Goal: Navigation & Orientation: Find specific page/section

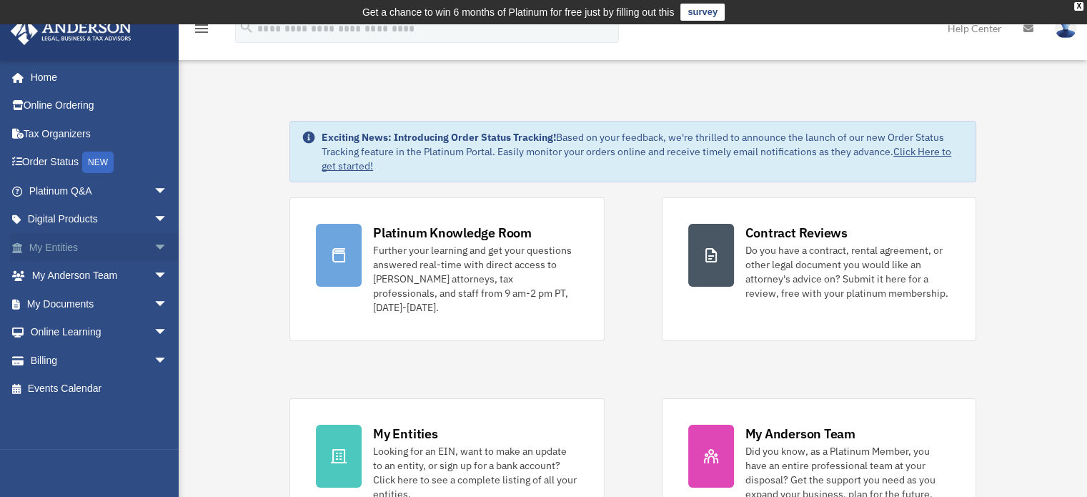
click at [154, 248] on span "arrow_drop_down" at bounding box center [168, 247] width 29 height 29
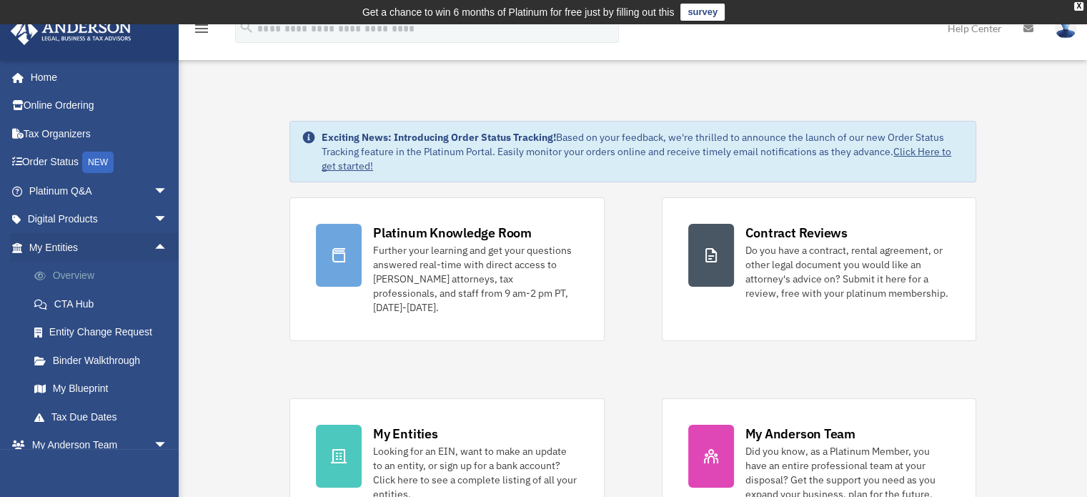
click at [79, 277] on link "Overview" at bounding box center [104, 276] width 169 height 29
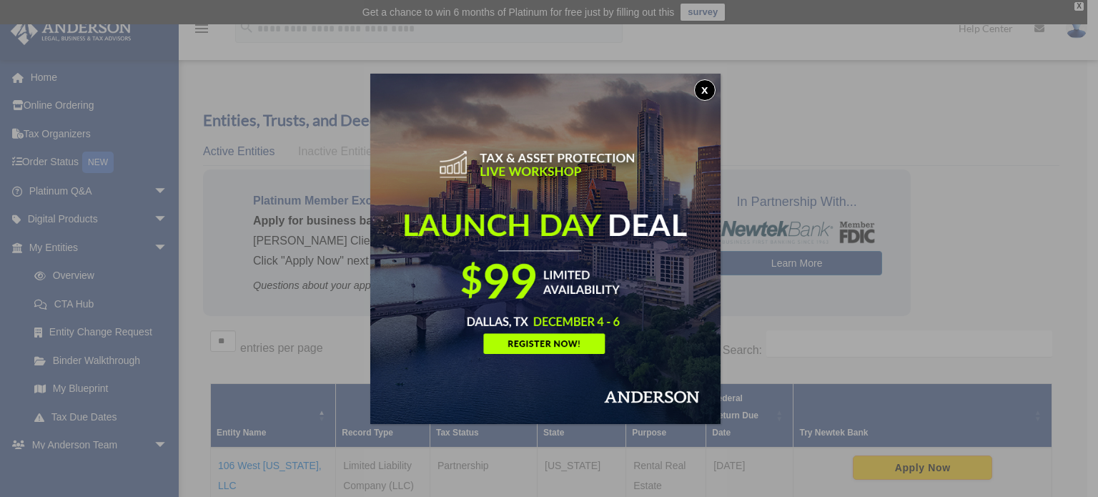
click at [711, 86] on button "x" at bounding box center [704, 89] width 21 height 21
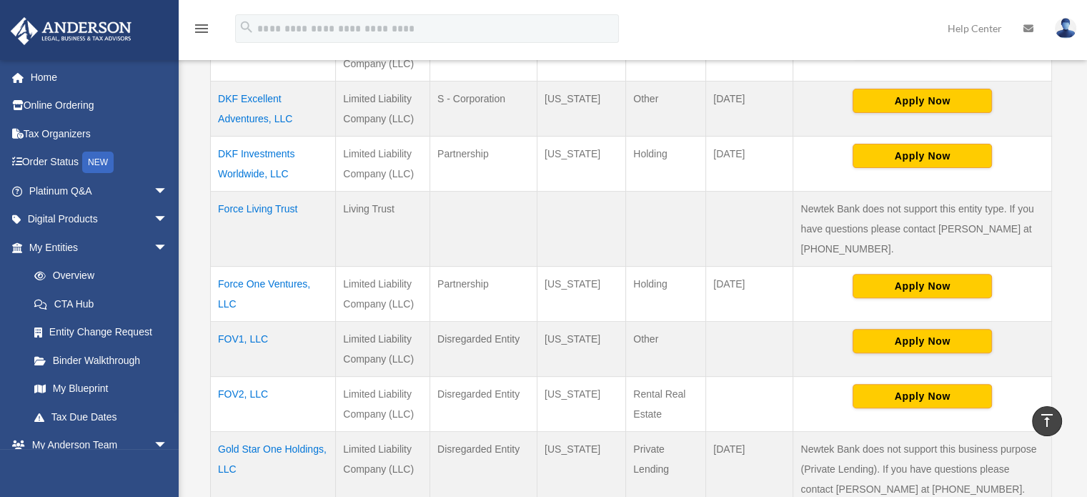
scroll to position [589, 0]
